Goal: Find specific page/section

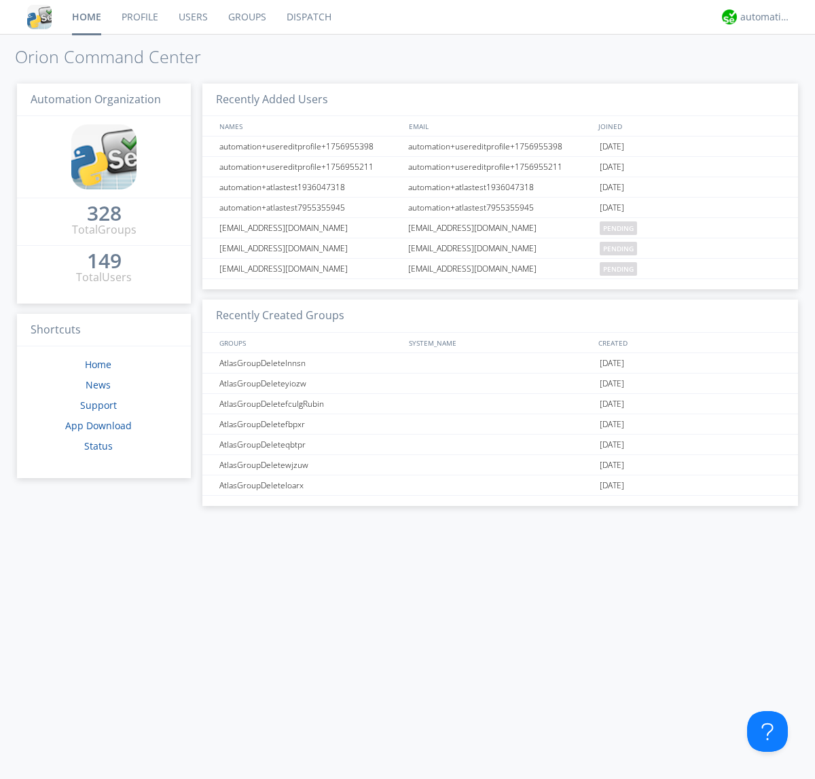
click at [246, 17] on link "Groups" at bounding box center [247, 17] width 58 height 34
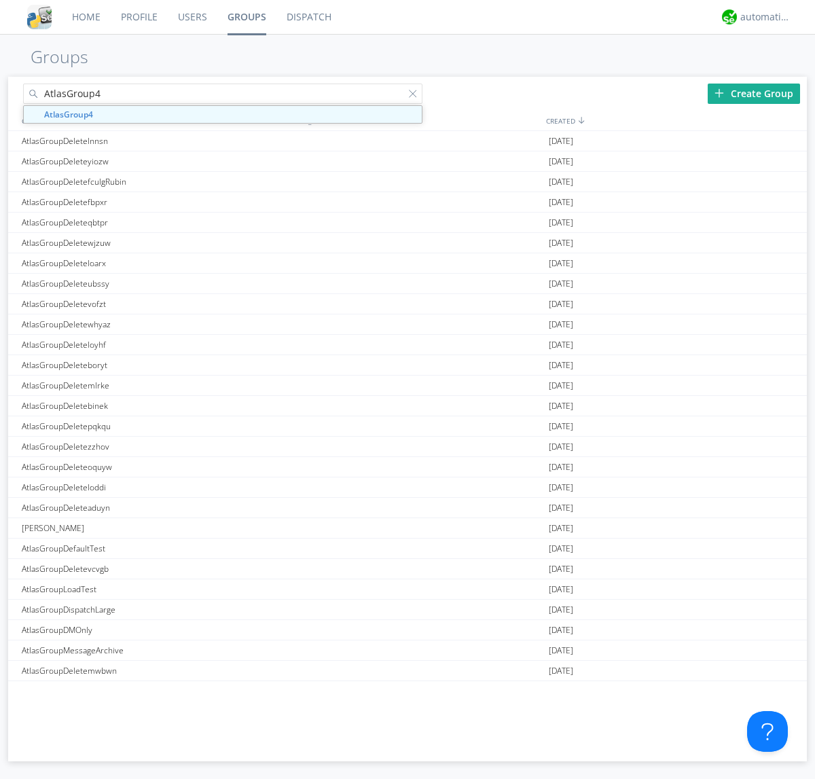
type input "AtlasGroup4"
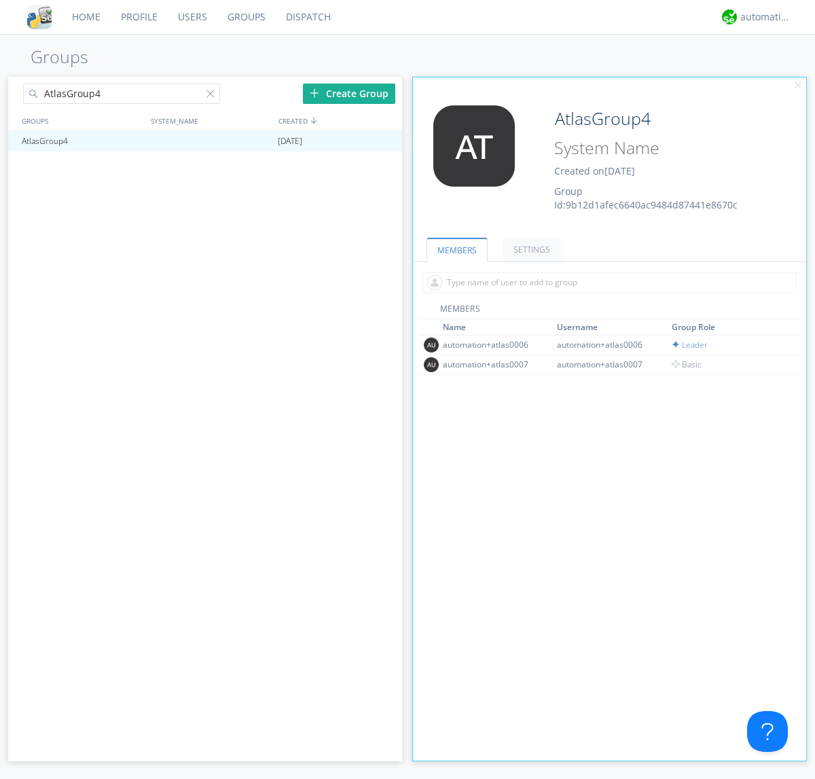
click at [530, 249] on link "SETTINGS" at bounding box center [532, 250] width 58 height 24
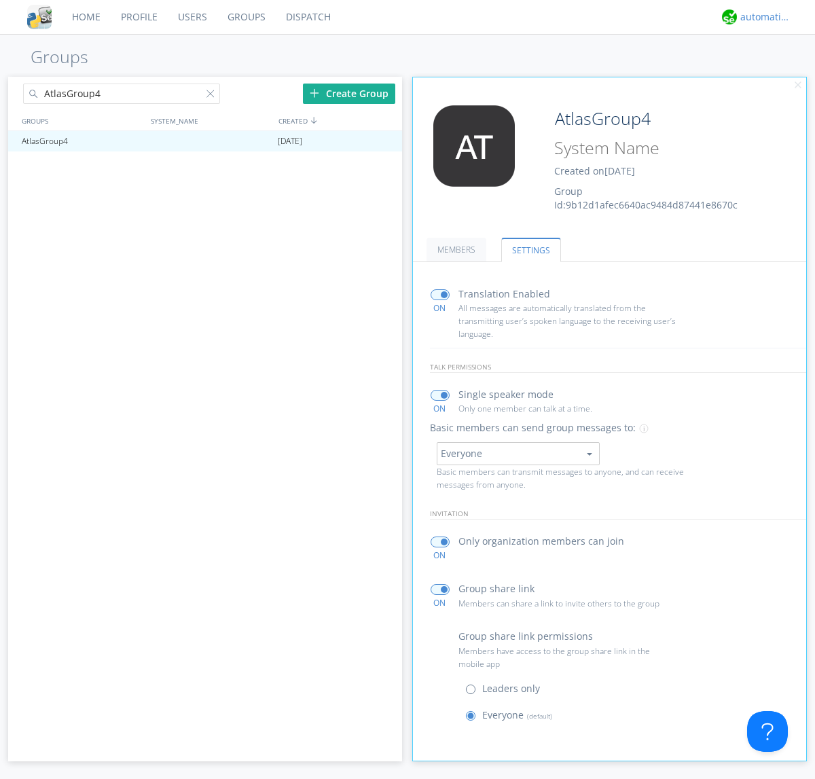
click at [762, 17] on div "automation+atlas" at bounding box center [766, 17] width 51 height 14
